Goal: Task Accomplishment & Management: Manage account settings

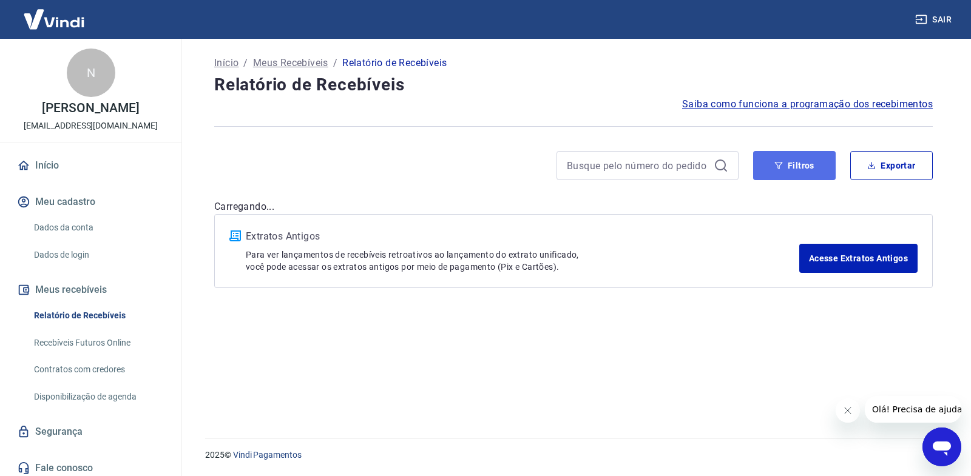
click at [797, 173] on button "Filtros" at bounding box center [794, 165] width 83 height 29
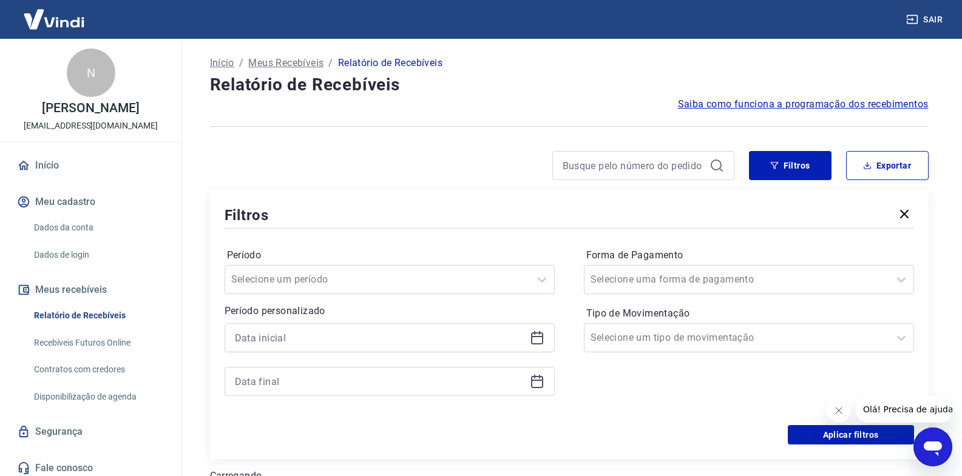
click at [543, 337] on icon at bounding box center [537, 336] width 12 height 1
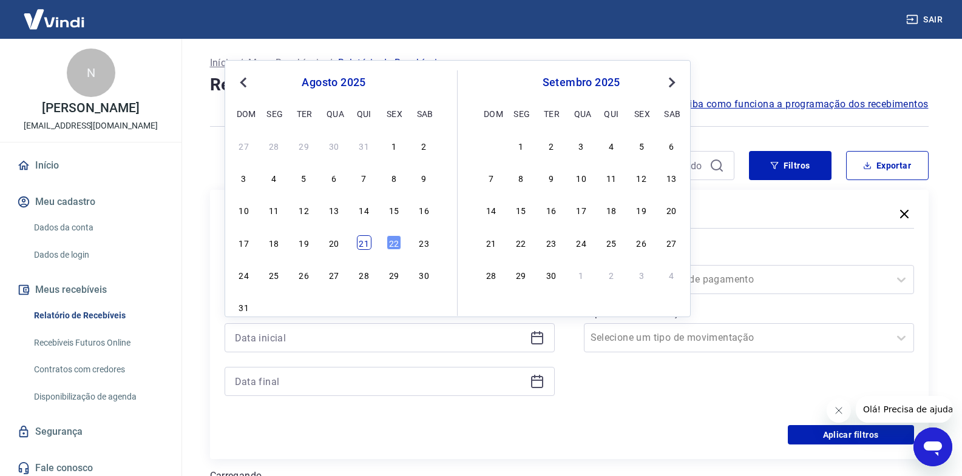
click at [364, 245] on div "21" at bounding box center [364, 243] width 15 height 15
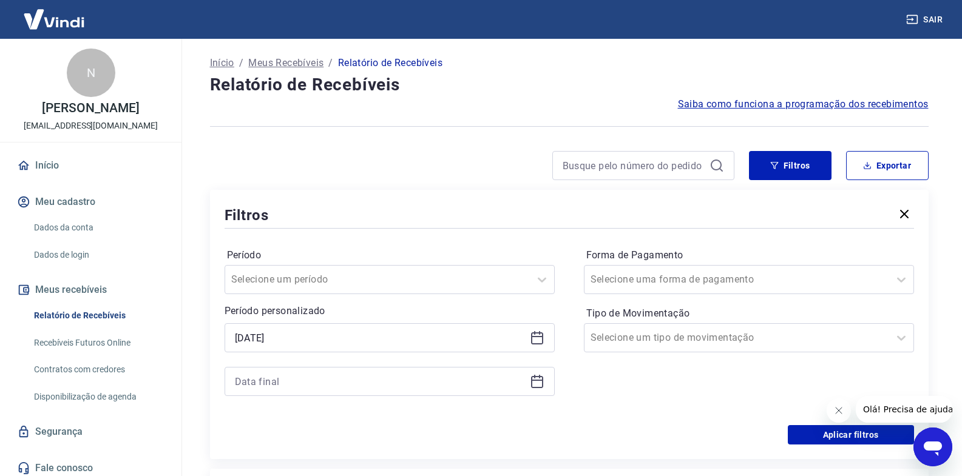
type input "[DATE]"
click at [535, 379] on icon at bounding box center [537, 381] width 15 height 15
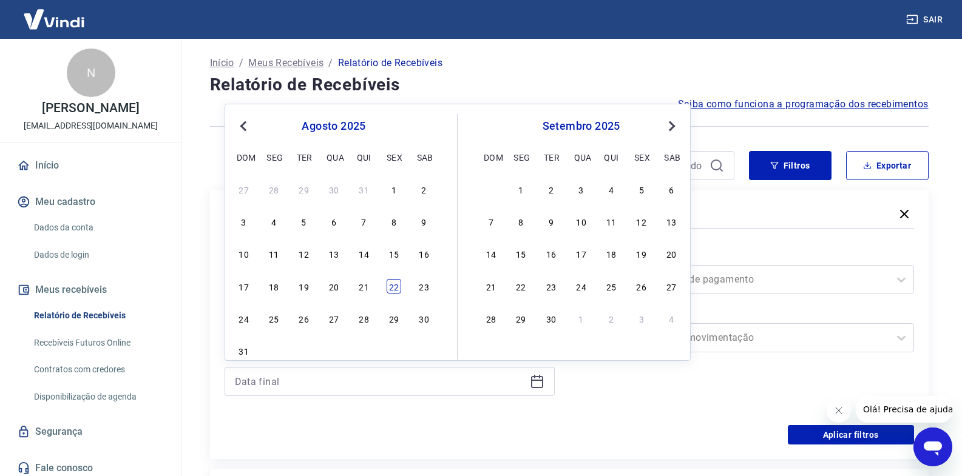
click at [400, 288] on div "22" at bounding box center [394, 286] width 15 height 15
type input "[DATE]"
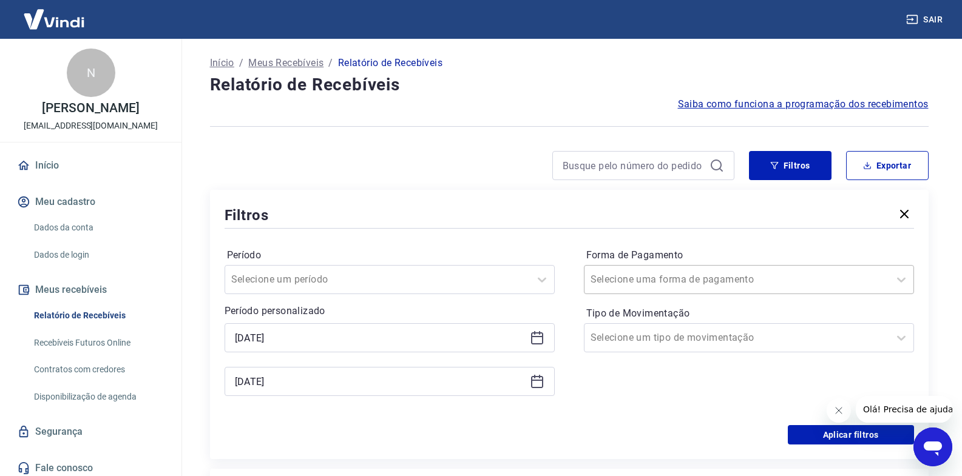
click at [594, 275] on input "Forma de Pagamento" at bounding box center [652, 280] width 123 height 15
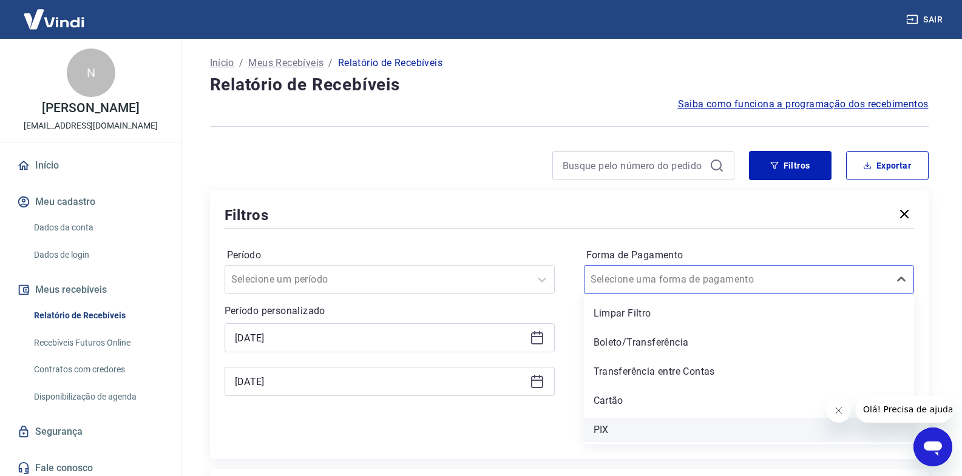
click at [615, 427] on div "PIX" at bounding box center [749, 430] width 330 height 24
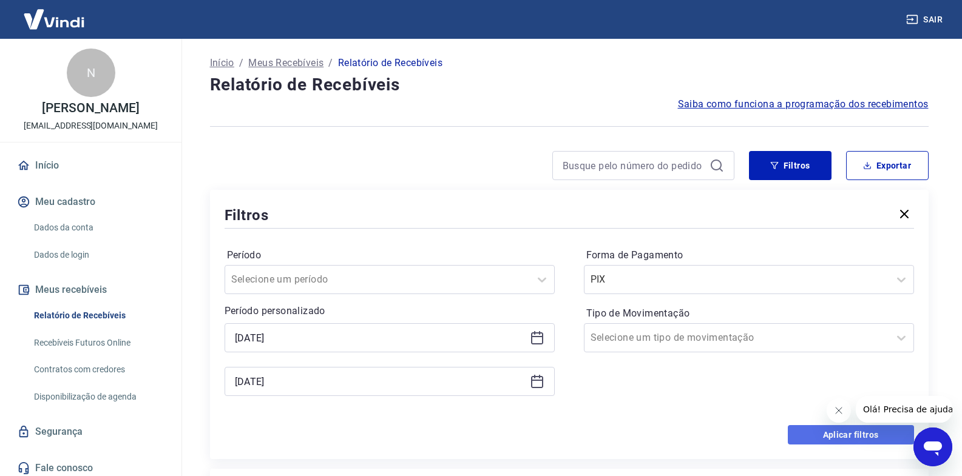
click at [818, 436] on button "Aplicar filtros" at bounding box center [851, 434] width 126 height 19
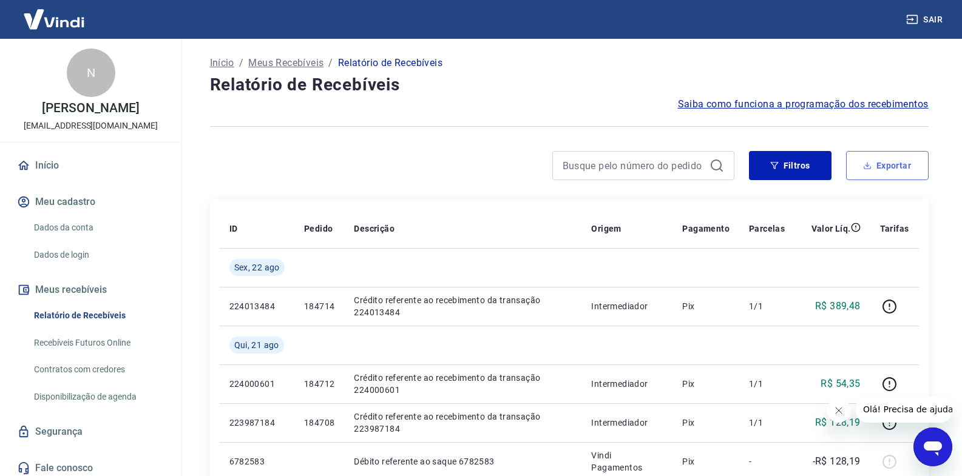
click at [888, 157] on button "Exportar" at bounding box center [887, 165] width 83 height 29
type input "[DATE]"
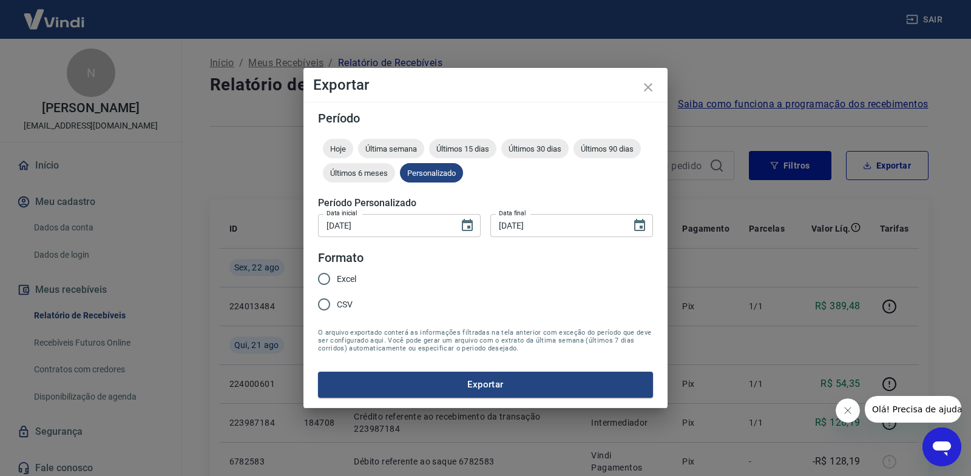
click at [350, 276] on span "Excel" at bounding box center [346, 279] width 19 height 13
click at [337, 276] on input "Excel" at bounding box center [323, 278] width 25 height 25
radio input "true"
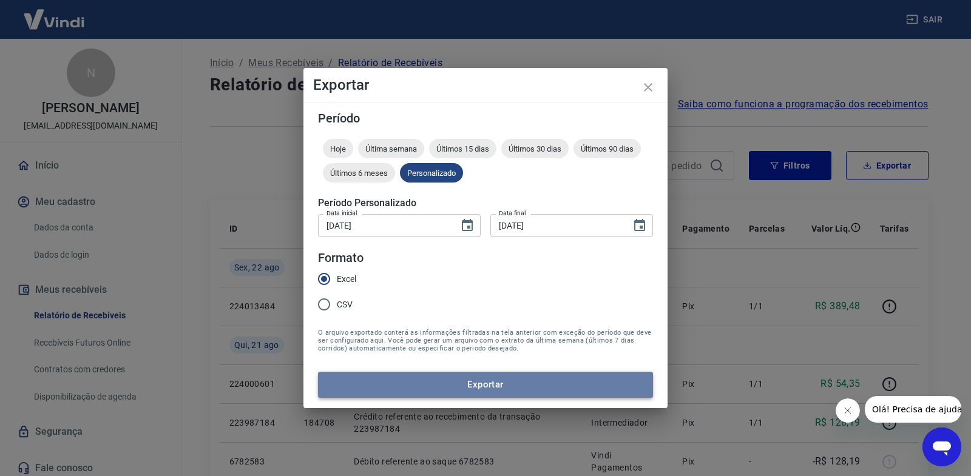
click at [425, 383] on button "Exportar" at bounding box center [485, 384] width 335 height 25
